Goal: Task Accomplishment & Management: Complete application form

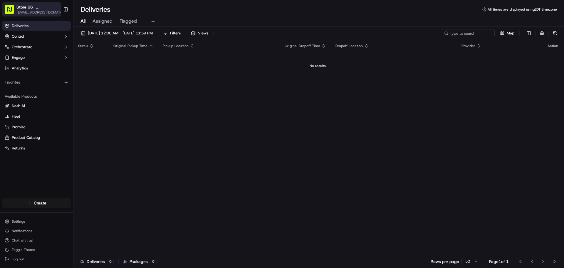
click at [48, 8] on span "Store 66 - [GEOGRAPHIC_DATA], [GEOGRAPHIC_DATA] ([GEOGRAPHIC_DATA]) (Just Salad)" at bounding box center [37, 7] width 43 height 6
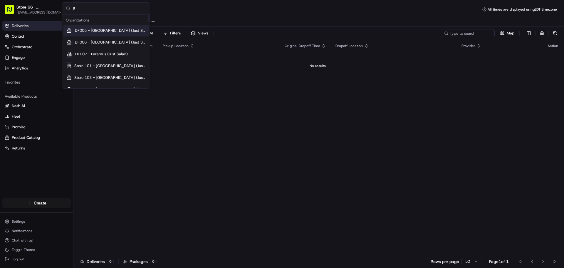
type input "88"
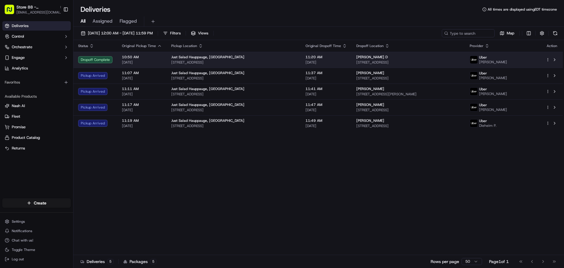
click at [362, 60] on span "[STREET_ADDRESS]" at bounding box center [408, 62] width 104 height 5
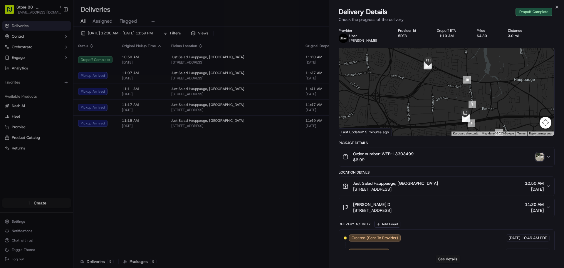
click at [537, 157] on img "button" at bounding box center [539, 156] width 8 height 8
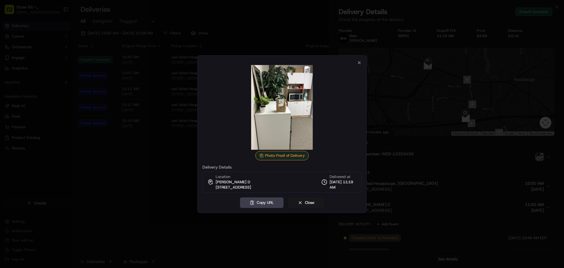
click at [300, 129] on img at bounding box center [282, 107] width 85 height 85
click at [358, 61] on icon "button" at bounding box center [359, 62] width 2 height 2
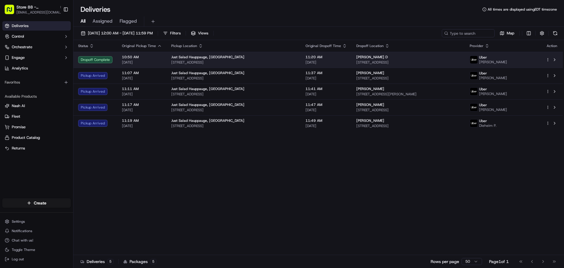
click at [379, 63] on span "[STREET_ADDRESS]" at bounding box center [408, 62] width 104 height 5
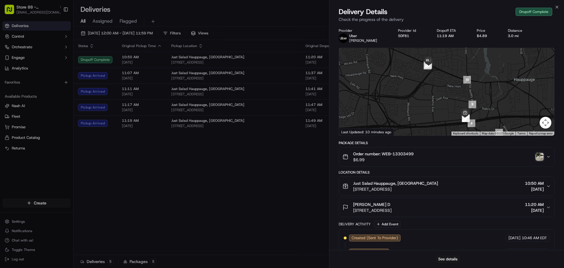
click at [539, 155] on img "button" at bounding box center [539, 156] width 8 height 8
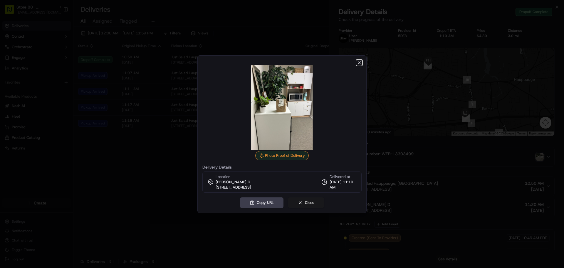
click at [357, 61] on icon "button" at bounding box center [359, 62] width 5 height 5
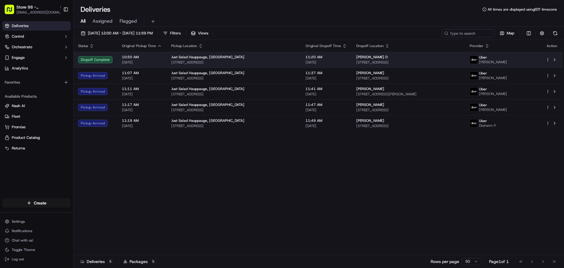
click at [395, 60] on span "[STREET_ADDRESS]" at bounding box center [408, 62] width 104 height 5
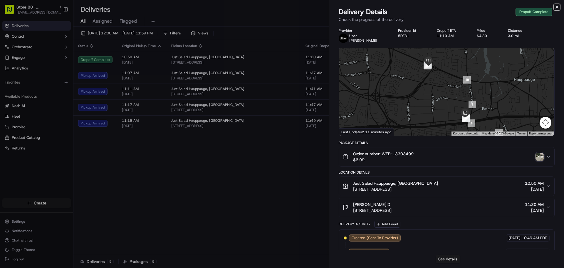
click at [556, 9] on icon "button" at bounding box center [556, 7] width 5 height 5
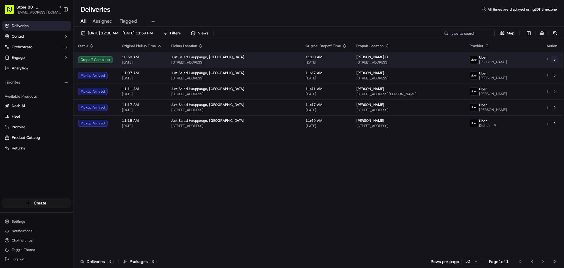
click at [553, 61] on button at bounding box center [554, 59] width 7 height 7
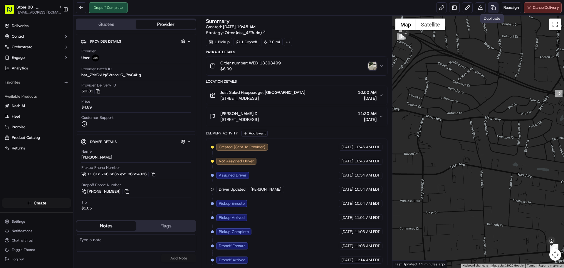
click at [490, 9] on link at bounding box center [493, 7] width 11 height 11
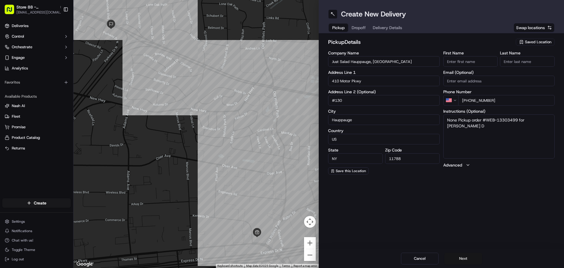
click at [462, 260] on button "Next" at bounding box center [463, 258] width 38 height 12
click at [463, 127] on textarea "Park in the back by the ramp, walk up the ramp and go to [GEOGRAPHIC_DATA] on t…" at bounding box center [499, 136] width 112 height 44
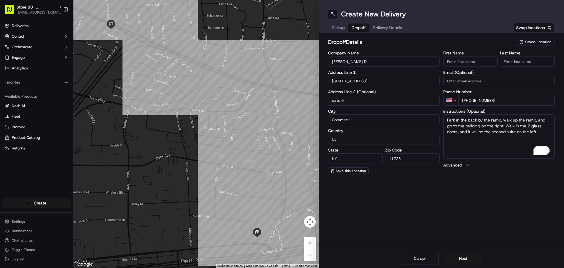
drag, startPoint x: 539, startPoint y: 130, endPoint x: 446, endPoint y: 118, distance: 93.6
click at [446, 118] on textarea "Park in the back by the ramp, walk up the ramp, and go to the building on the r…" at bounding box center [499, 136] width 112 height 44
click at [473, 151] on textarea "Park in the back by the ramp, walk up the ramp, and go to the building on the r…" at bounding box center [499, 136] width 112 height 44
click at [540, 134] on textarea "Park in the back by the ramp, walk up the ramp, and go to the building on the r…" at bounding box center [499, 136] width 112 height 44
paste textarea "Estacione atrás, junto a la rampa, suba por ella y diríjase al edificio de la d…"
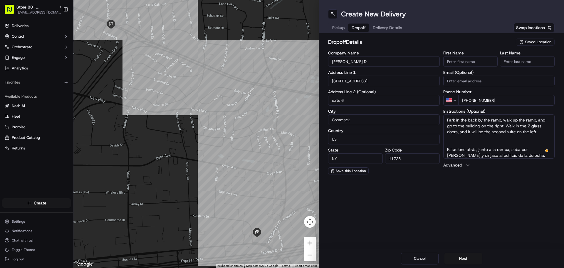
scroll to position [17, 0]
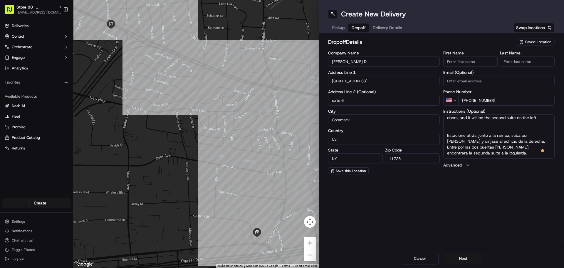
click at [455, 130] on textarea "Park in the back by the ramp, walk up the ramp, and go to the building on the r…" at bounding box center [499, 136] width 112 height 44
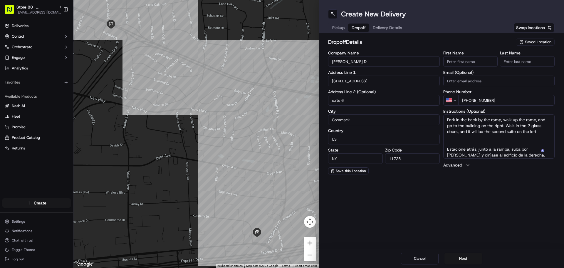
scroll to position [0, 0]
click at [457, 136] on textarea "Park in the back by the ramp, walk up the ramp, and go to the building on the r…" at bounding box center [499, 136] width 112 height 44
type textarea "Park in the back by the ramp, walk up the ramp, and go to the building on the r…"
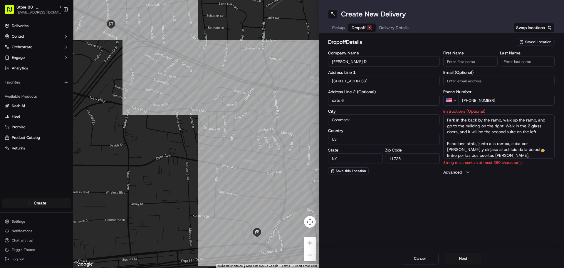
click at [334, 101] on input "suite 6" at bounding box center [384, 100] width 112 height 11
type input "Suite 6"
click at [468, 83] on input "Email (Optional)" at bounding box center [499, 80] width 112 height 11
paste input "smile@drsilfa.com"
type input "smile@drsilfa.com"
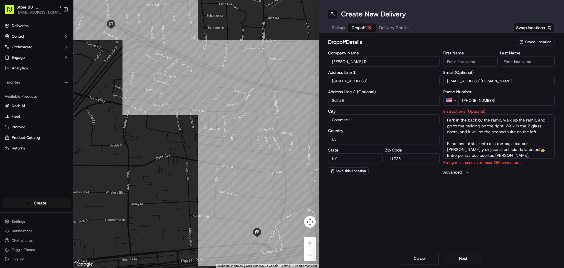
click at [446, 147] on textarea "Park in the back by the ramp, walk up the ramp, and go to the building on the r…" at bounding box center [499, 136] width 112 height 44
click at [542, 151] on div "0" at bounding box center [541, 150] width 6 height 6
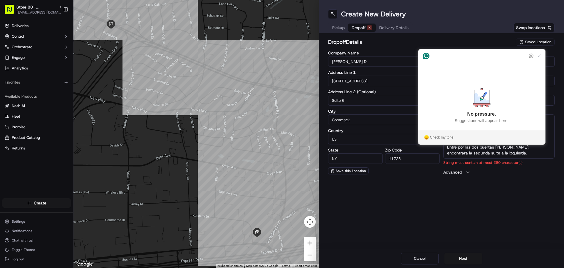
click at [488, 194] on div "Create New Delivery Pickup Dropoff Delivery Details Swap locations dropoff Deta…" at bounding box center [441, 134] width 245 height 268
click at [462, 251] on div "Cancel Next" at bounding box center [441, 258] width 245 height 19
click at [462, 257] on button "Next" at bounding box center [463, 258] width 38 height 12
click at [539, 58] on icon "Close Grammarly Assistant" at bounding box center [539, 55] width 5 height 5
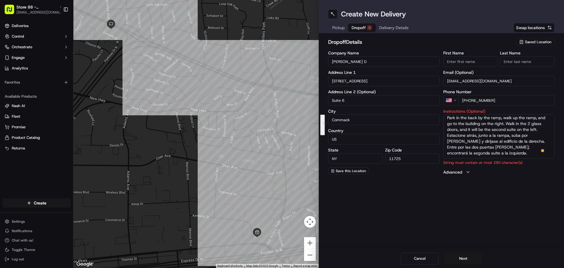
drag, startPoint x: 465, startPoint y: 152, endPoint x: 455, endPoint y: 134, distance: 19.9
click at [455, 134] on textarea "Park in the back by the ramp, walk up the ramp, and go to the building on the r…" at bounding box center [499, 136] width 112 height 44
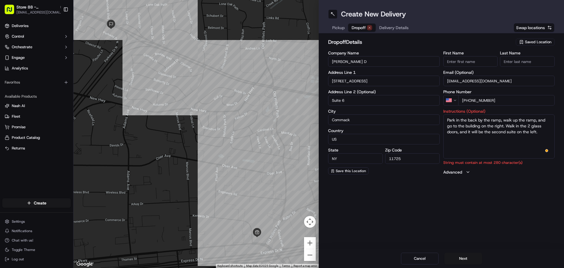
scroll to position [0, 0]
click at [488, 145] on textarea "Park in the back by the ramp, walk up the ramp, and go to the building on the r…" at bounding box center [499, 136] width 112 height 44
type textarea "Park in the back by the ramp, walk up the ramp, and go to the building on the r…"
click at [464, 258] on button "Next" at bounding box center [463, 258] width 38 height 12
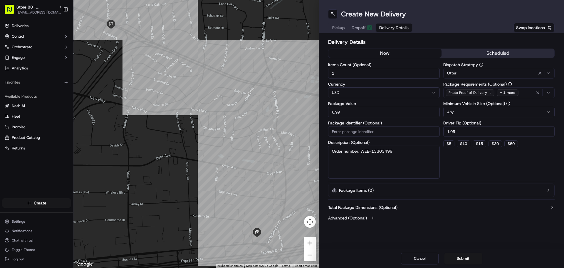
click at [481, 76] on div "Otter" at bounding box center [499, 73] width 109 height 7
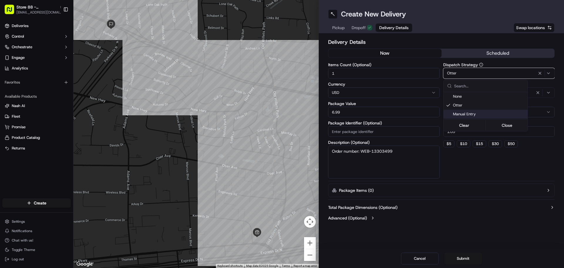
click at [480, 110] on div "Manual Entry" at bounding box center [485, 114] width 84 height 9
click at [385, 135] on html "Store 88 - Hauppauge, NY (Just Salad) jirizarry@justsalad.com Toggle Sidebar De…" at bounding box center [282, 134] width 564 height 268
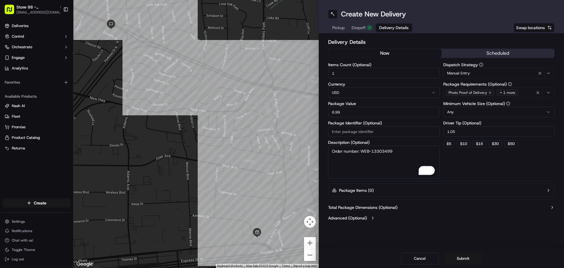
drag, startPoint x: 400, startPoint y: 152, endPoint x: 361, endPoint y: 149, distance: 38.5
click at [361, 149] on textarea "Order number: WEB-13303499" at bounding box center [384, 161] width 112 height 33
click at [359, 131] on input "Package Identifier (Optional)" at bounding box center [384, 131] width 112 height 11
paste input "WEB-13303499"
type input "WEB-13303499"
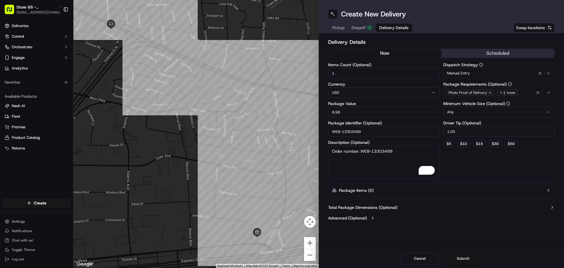
click at [463, 256] on button "Submit" at bounding box center [463, 258] width 38 height 12
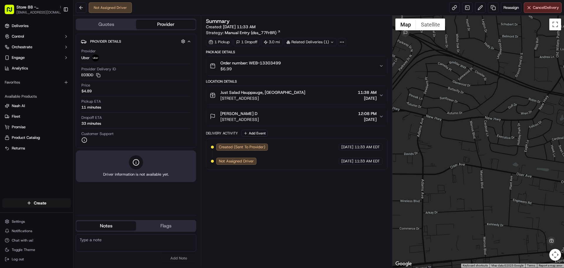
click at [157, 247] on textarea at bounding box center [136, 243] width 120 height 18
click at [152, 241] on textarea "To enrich screen reader interactions, please activate Accessibility in Grammarl…" at bounding box center [136, 243] width 120 height 18
click at [155, 224] on button "Flags" at bounding box center [166, 225] width 60 height 9
click at [121, 224] on button "Notes" at bounding box center [106, 225] width 60 height 9
click at [23, 26] on span "Deliveries" at bounding box center [20, 25] width 17 height 5
